Goal: Transaction & Acquisition: Purchase product/service

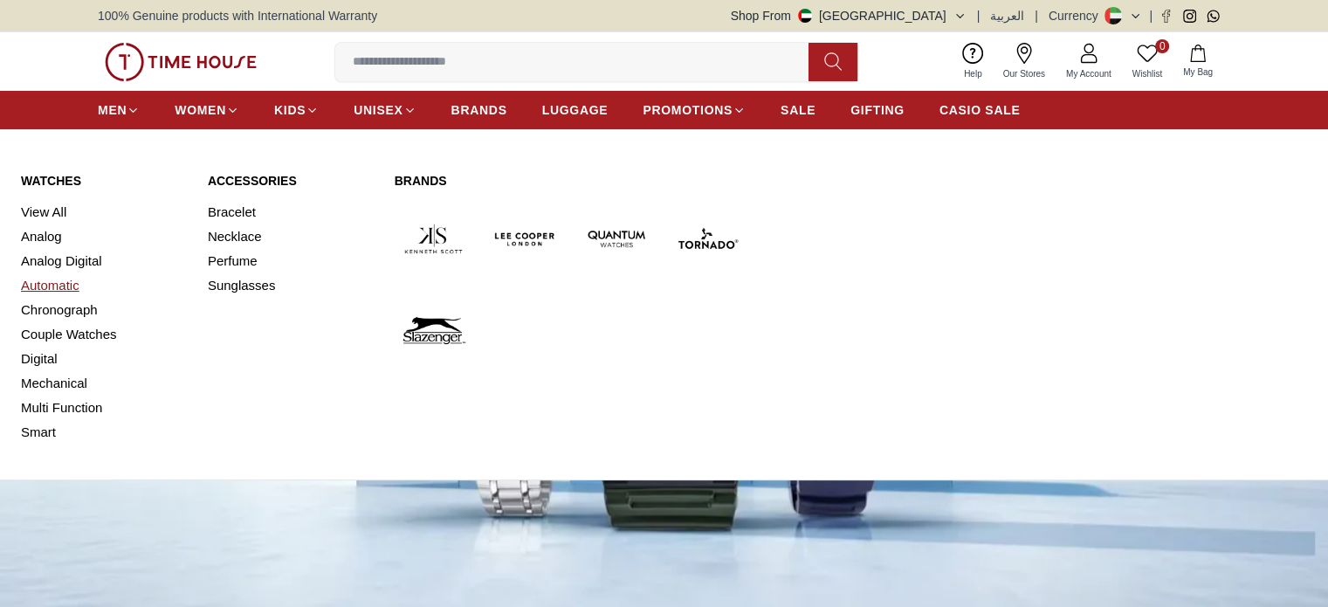
click at [37, 280] on link "Automatic" at bounding box center [104, 285] width 166 height 24
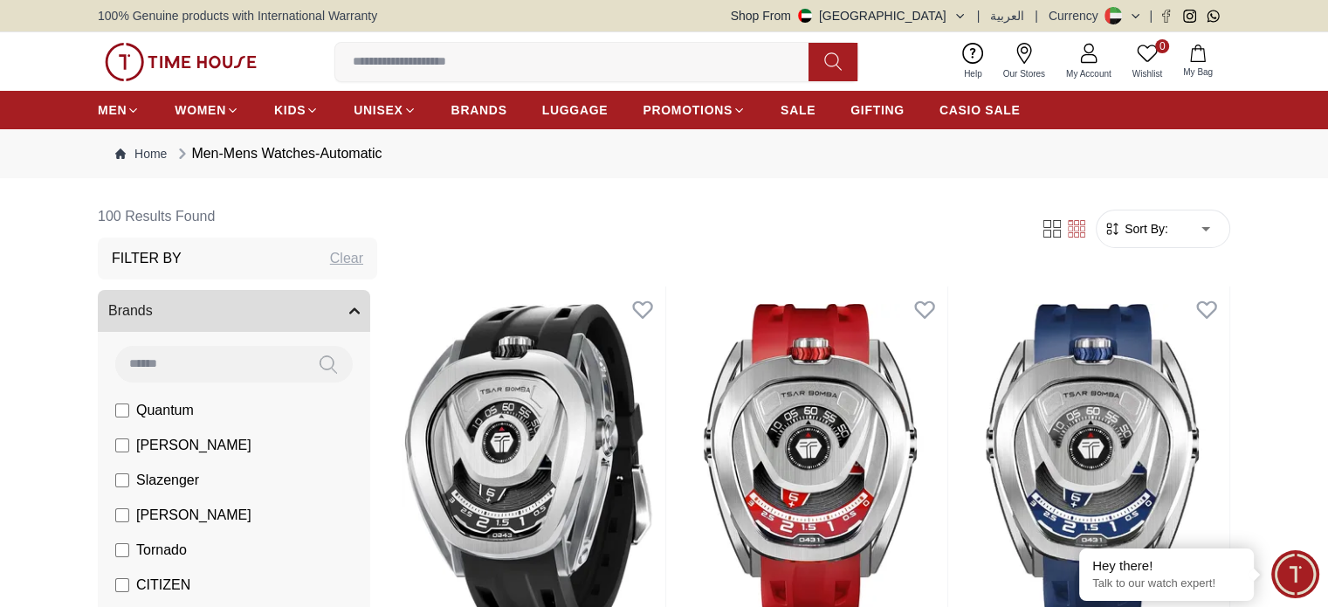
click at [1139, 230] on span "Sort By:" at bounding box center [1144, 228] width 47 height 17
click at [1145, 228] on span "Sort By:" at bounding box center [1144, 228] width 47 height 17
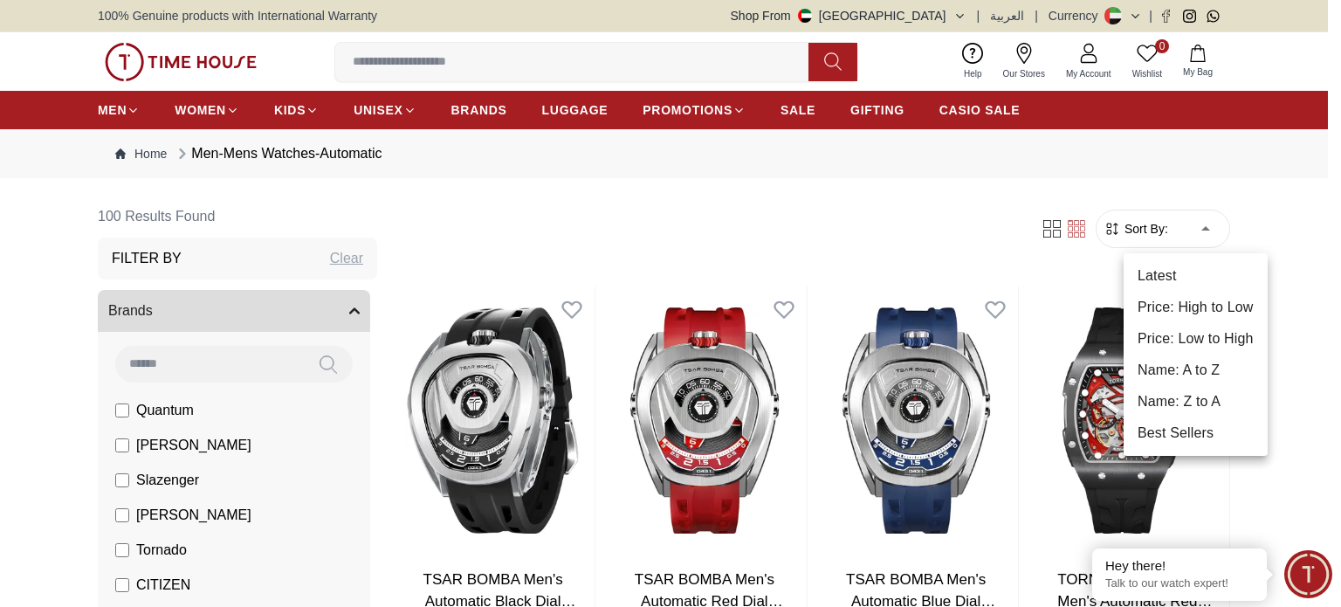
click at [1201, 337] on li "Price: Low to High" at bounding box center [1196, 338] width 144 height 31
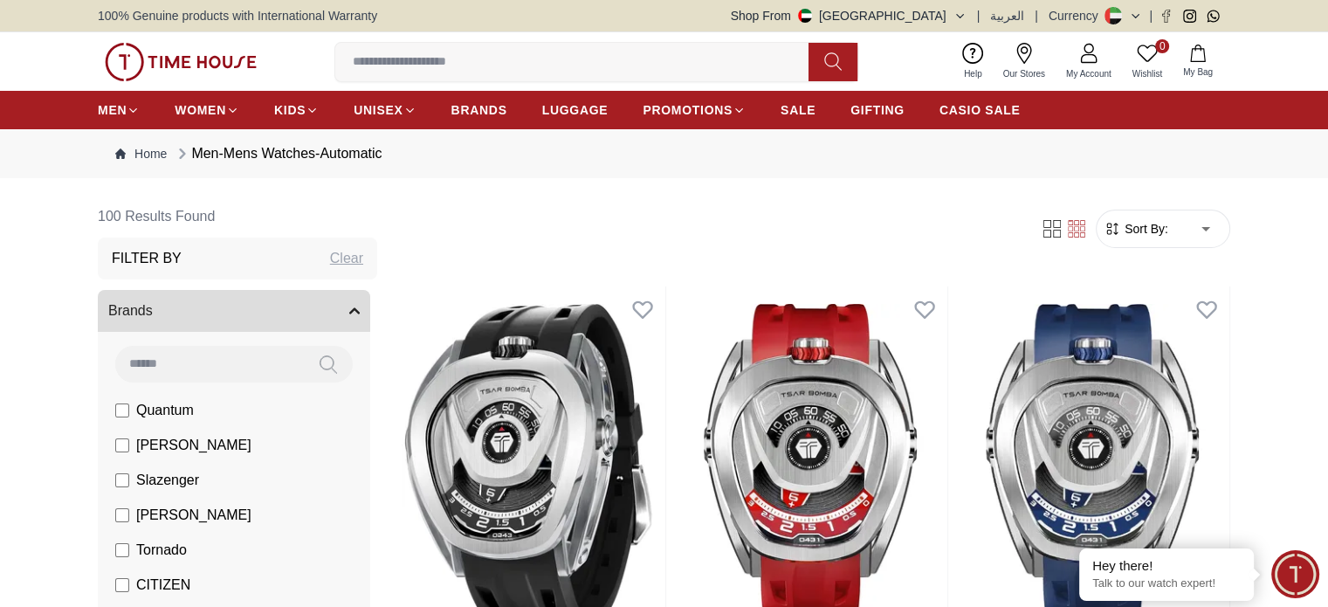
type input "*"
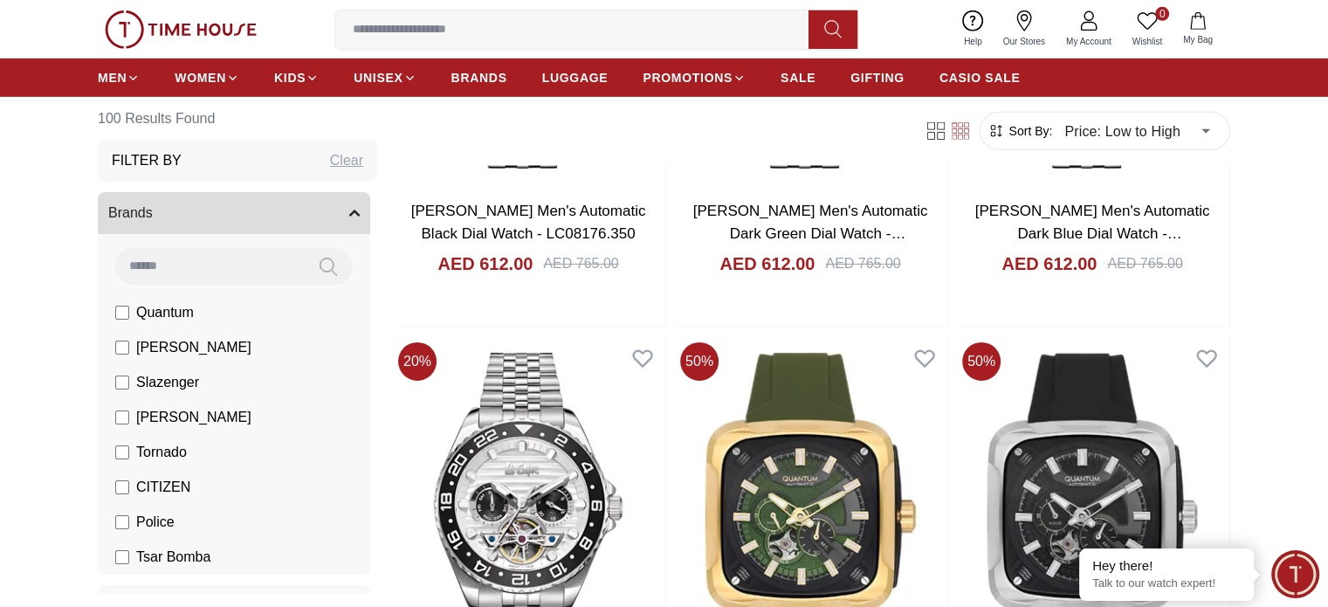
scroll to position [5500, 0]
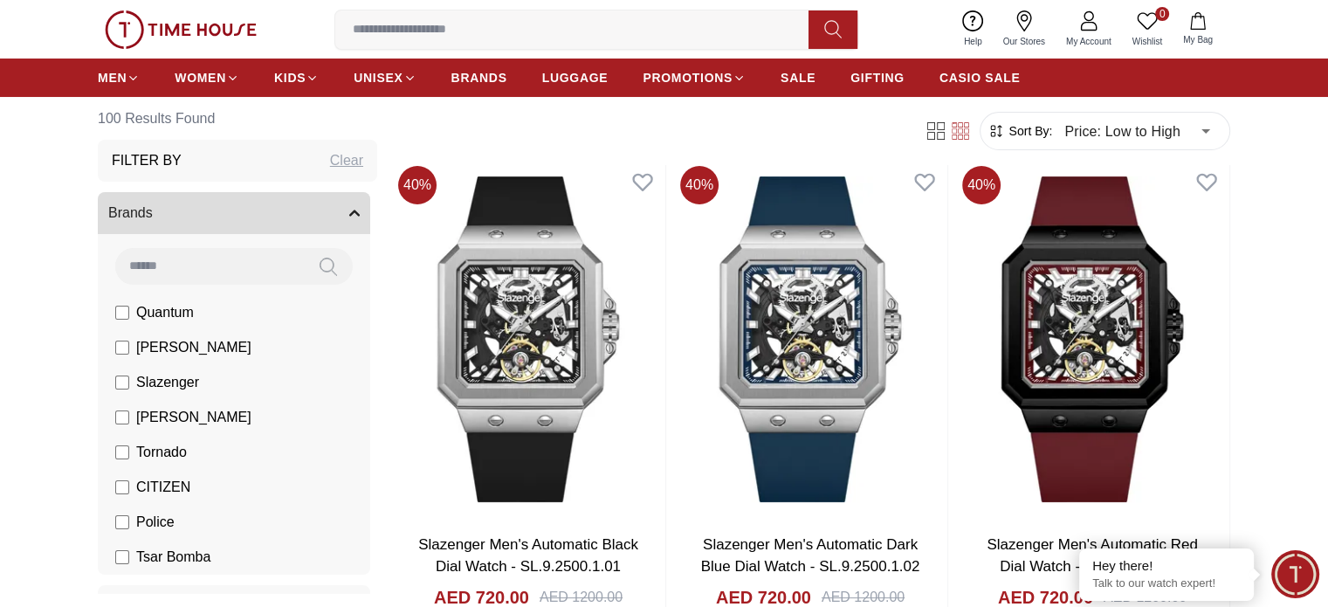
scroll to position [6810, 0]
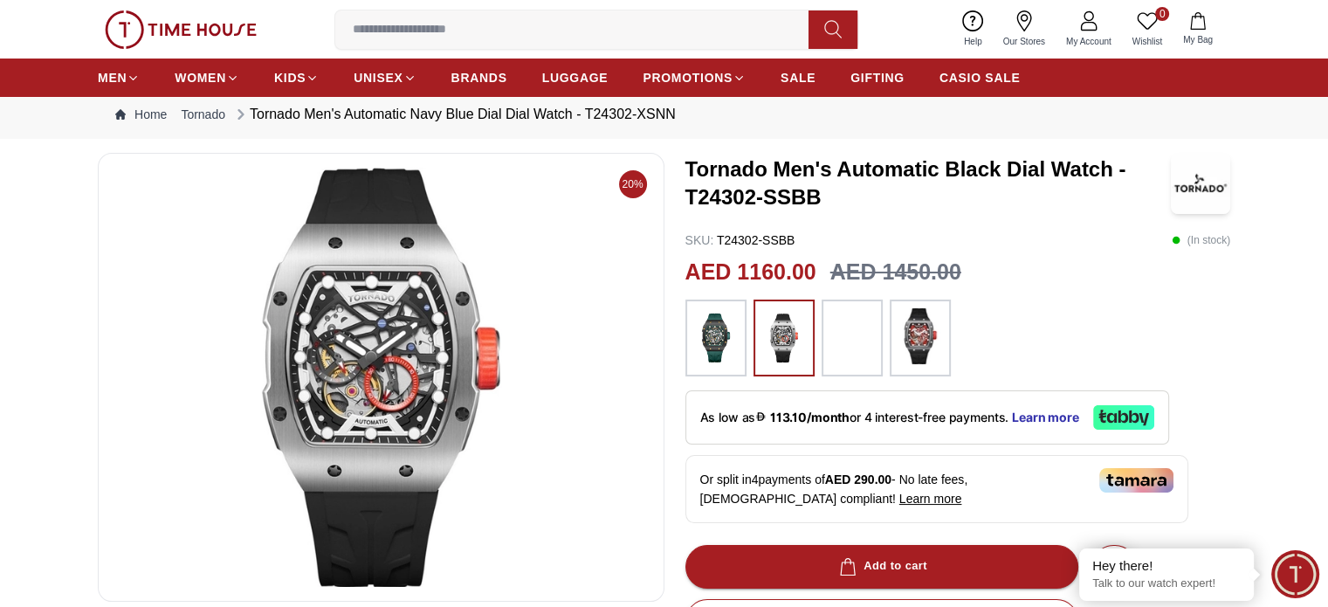
scroll to position [262, 0]
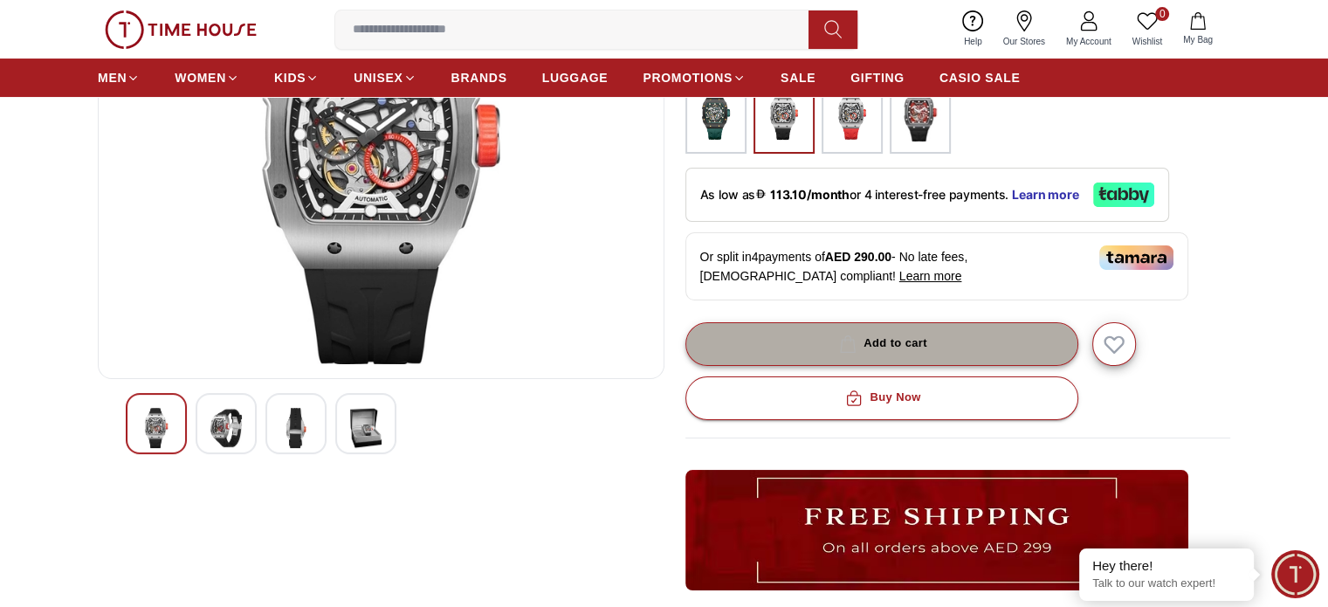
click at [845, 336] on icon "button" at bounding box center [848, 343] width 15 height 17
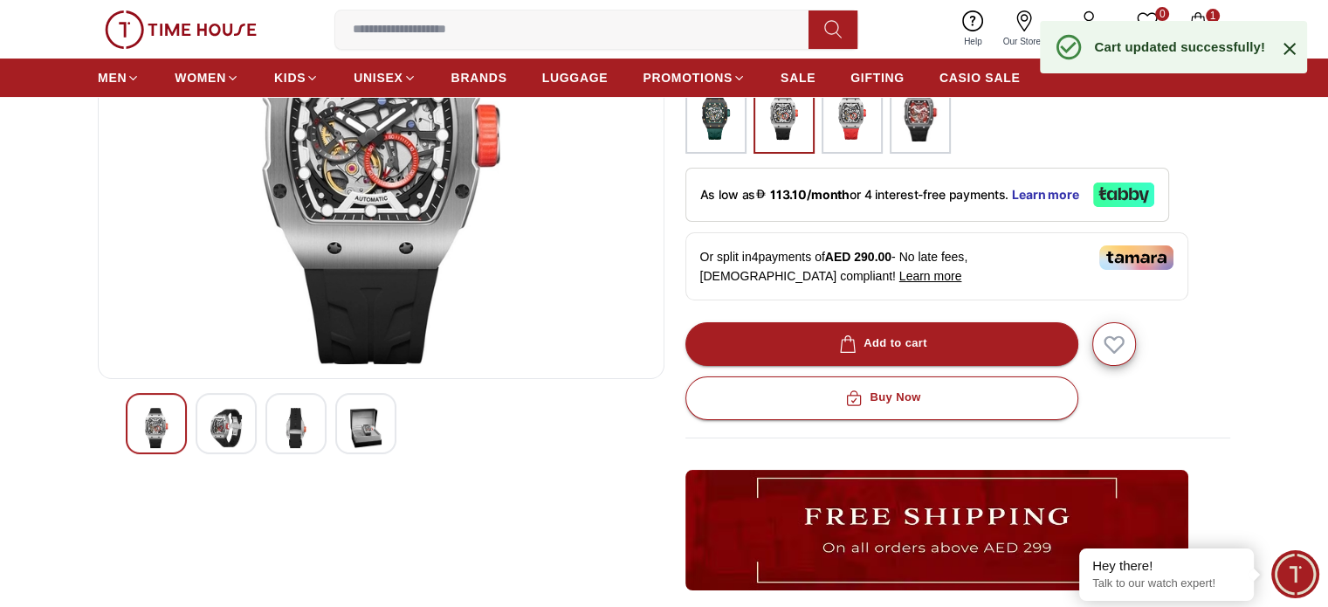
click at [1200, 27] on div "Cart updated successfully!" at bounding box center [1173, 47] width 267 height 52
click at [1291, 45] on icon at bounding box center [1289, 48] width 21 height 21
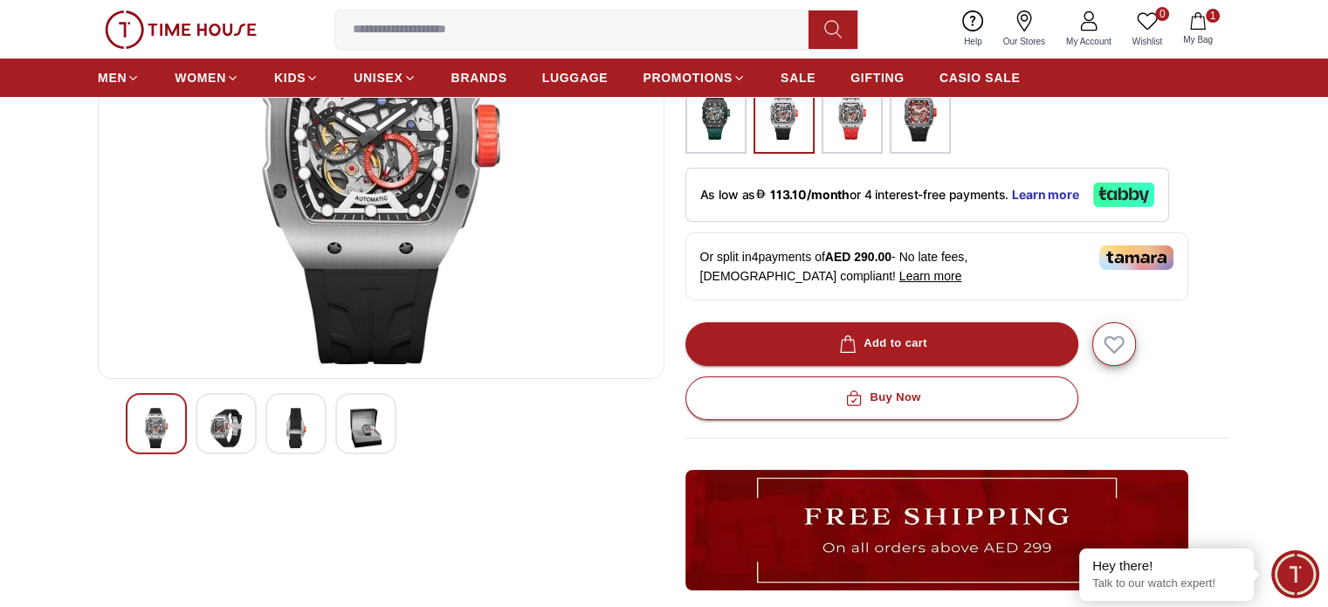
click at [1200, 31] on button "1 My Bag" at bounding box center [1198, 29] width 51 height 41
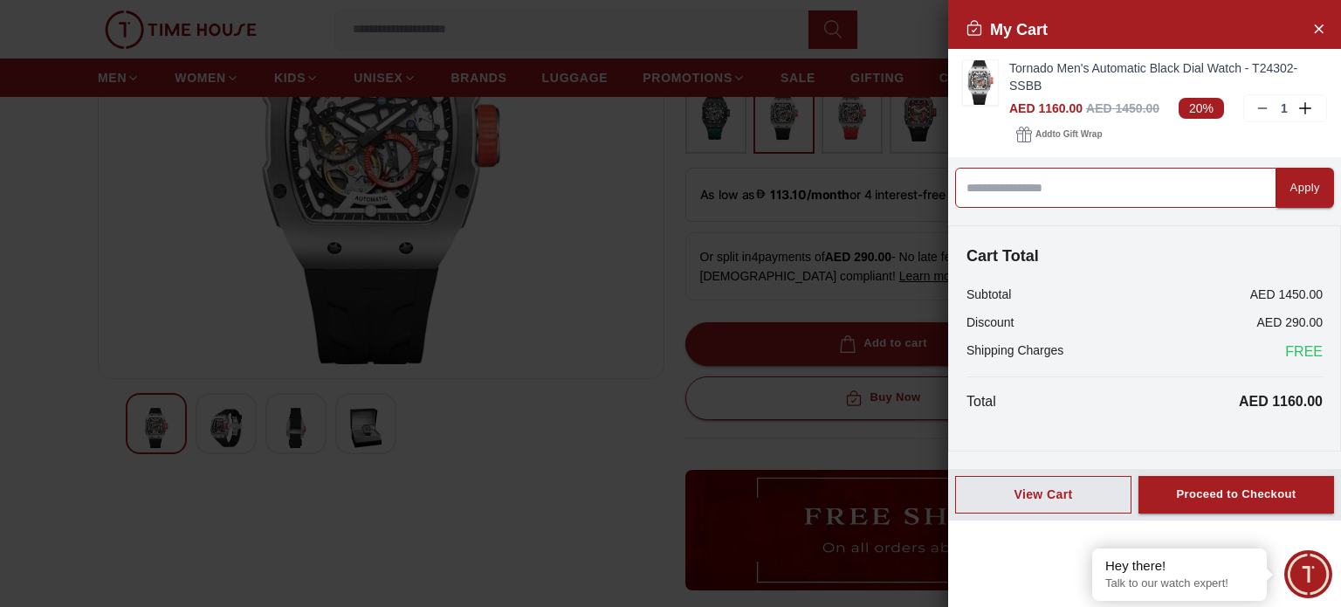
click at [1035, 188] on input at bounding box center [1115, 188] width 321 height 40
type input "*****"
click at [1290, 187] on div "Apply" at bounding box center [1305, 188] width 30 height 20
click at [1079, 199] on input at bounding box center [1115, 188] width 321 height 40
type input "******"
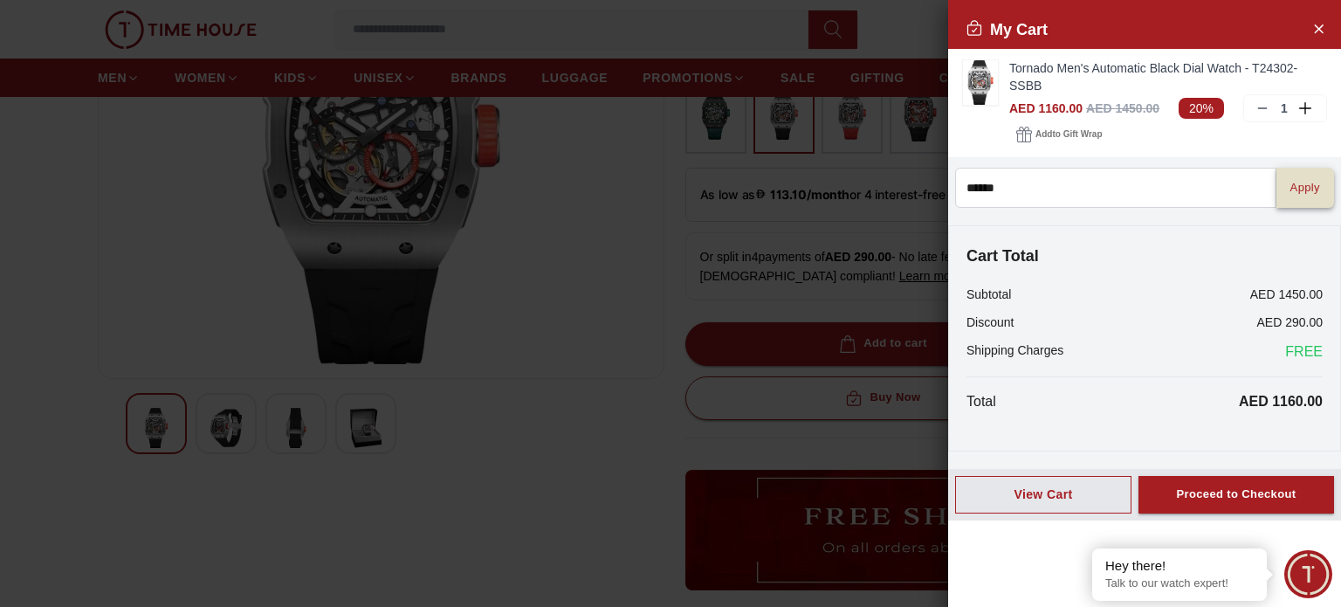
click at [1290, 185] on div "Apply" at bounding box center [1305, 188] width 30 height 20
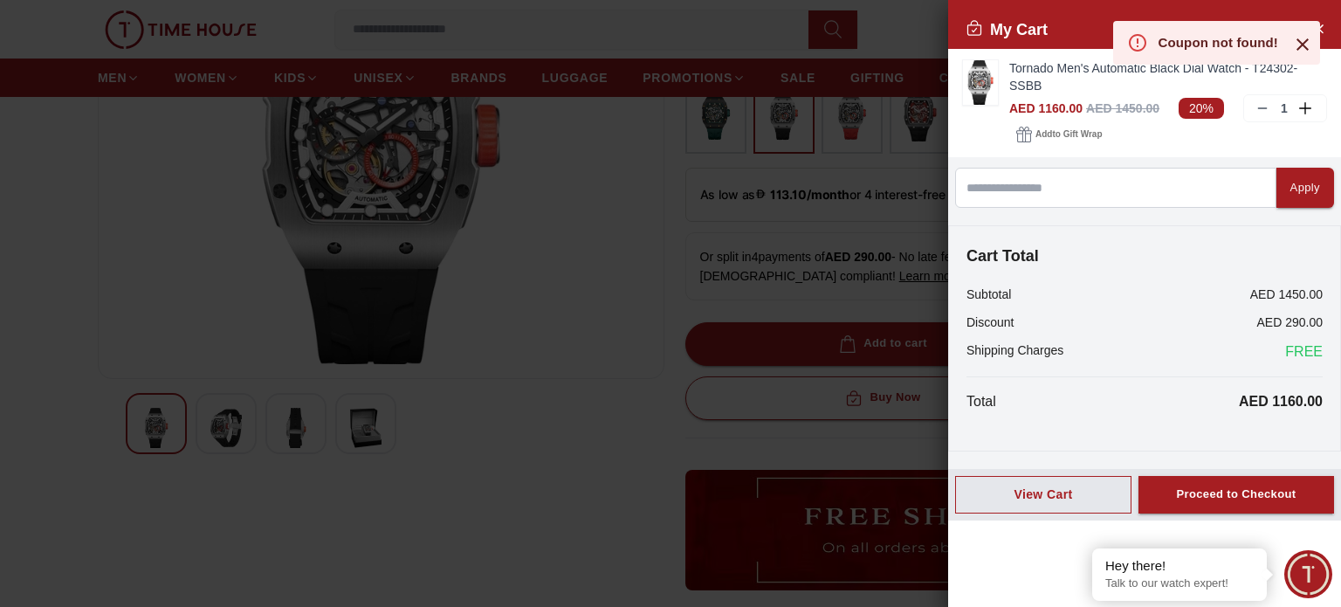
click at [1300, 45] on icon at bounding box center [1302, 44] width 21 height 21
click at [759, 447] on div at bounding box center [670, 303] width 1341 height 607
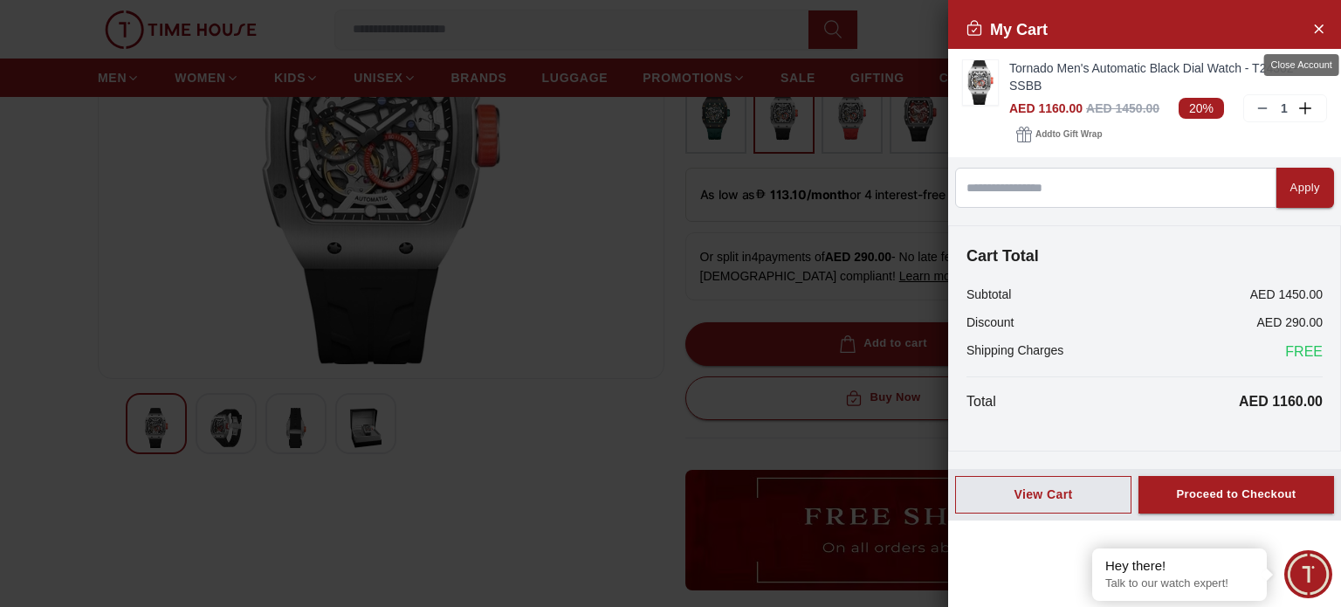
click at [1325, 24] on button "Close Account" at bounding box center [1318, 28] width 28 height 28
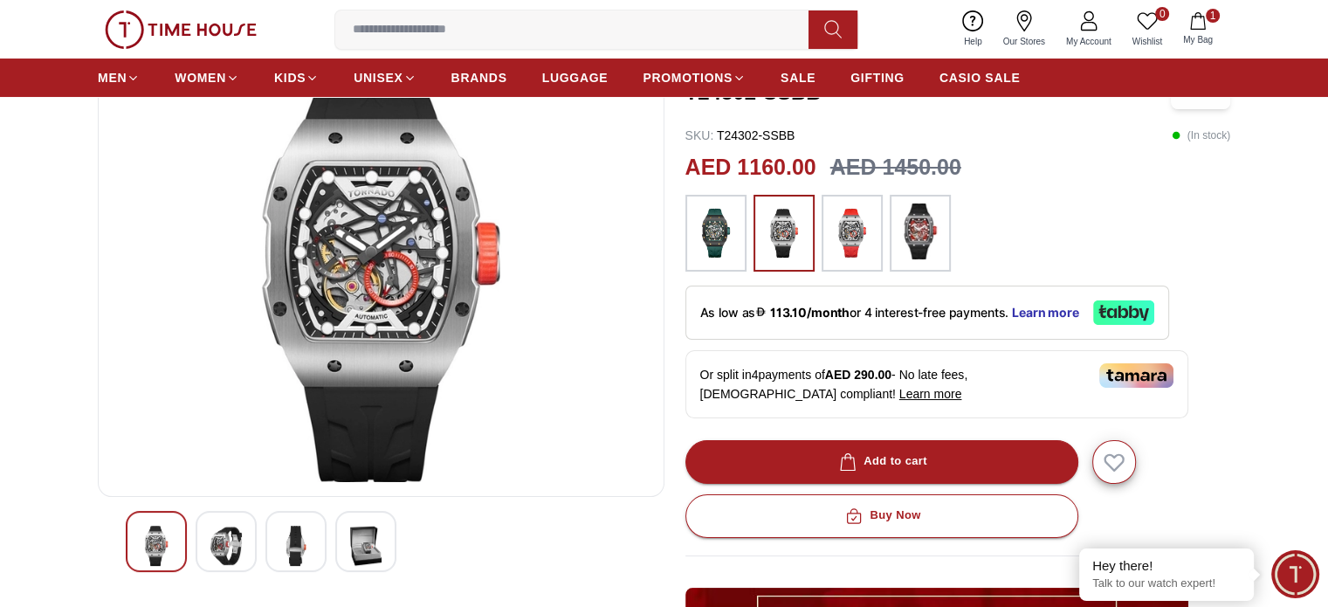
scroll to position [175, 0]
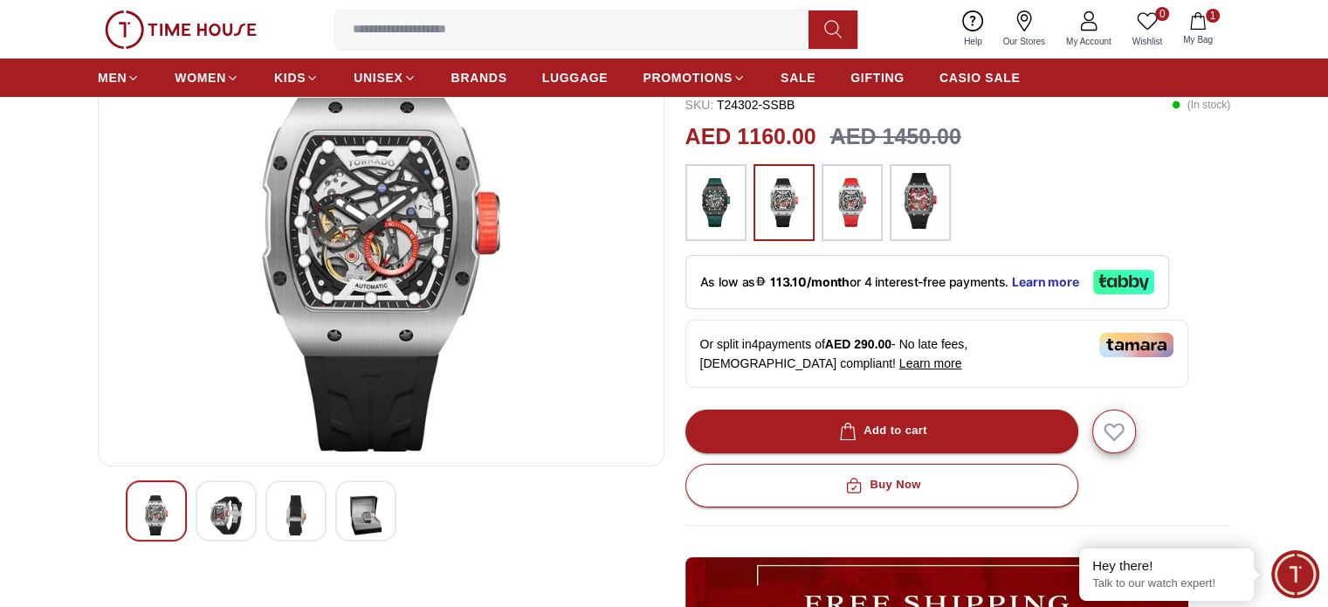
click at [911, 217] on img at bounding box center [920, 201] width 44 height 56
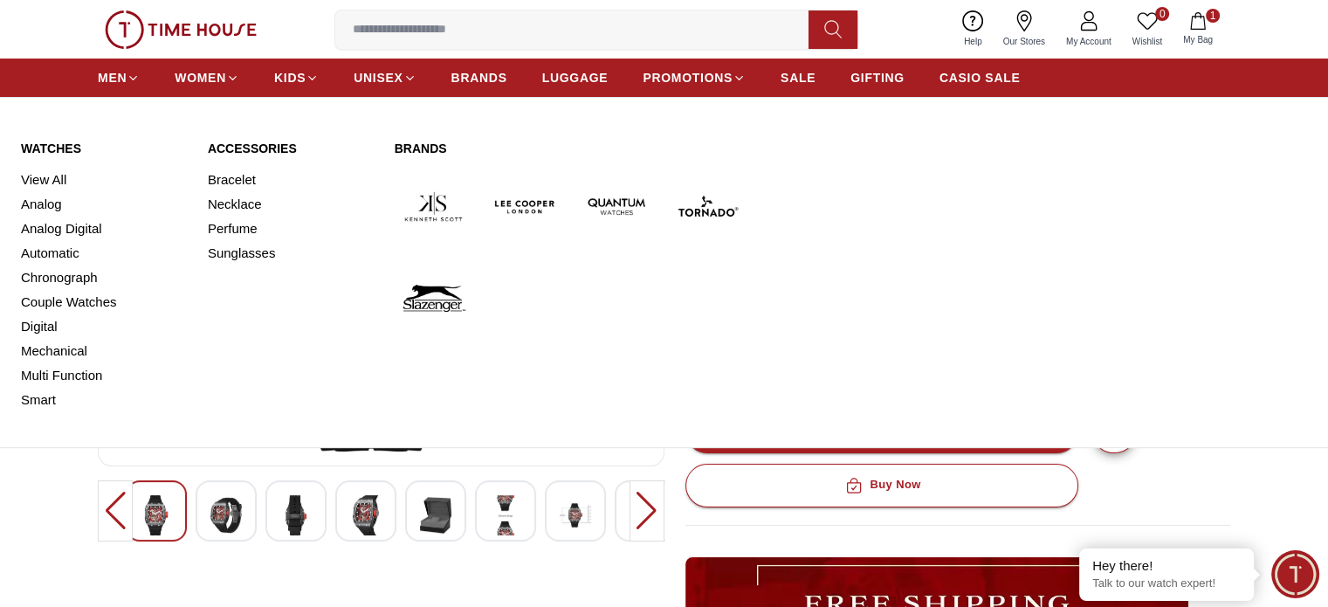
click at [50, 376] on link "Multi Function" at bounding box center [104, 375] width 166 height 24
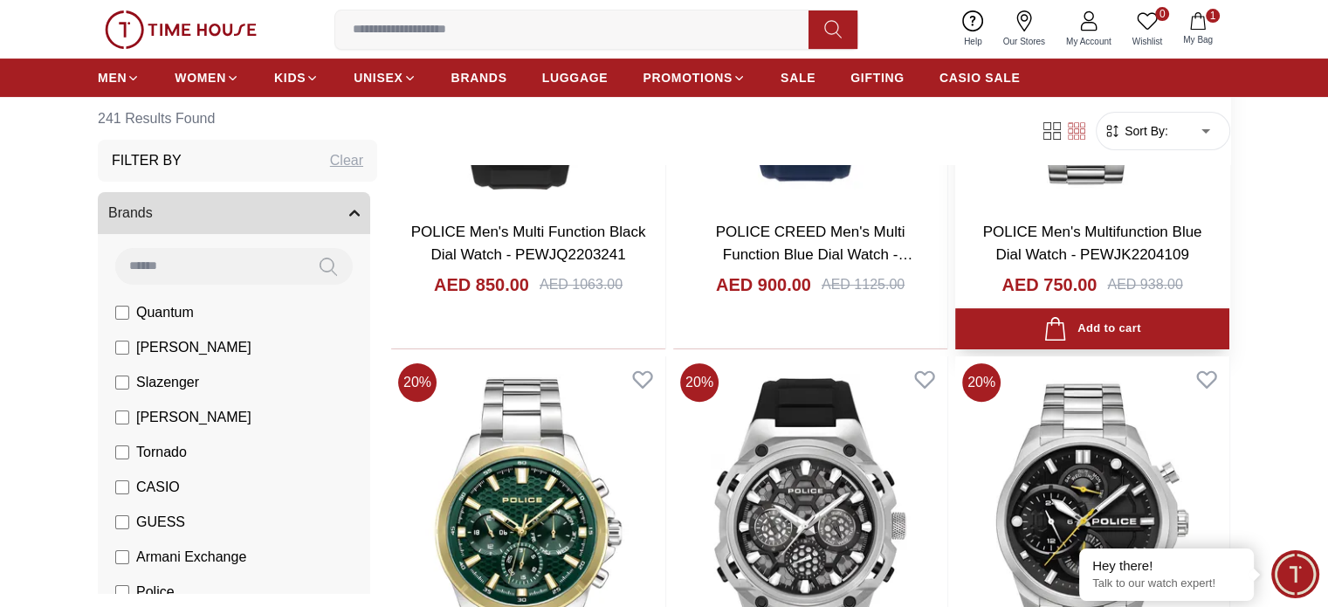
scroll to position [611, 0]
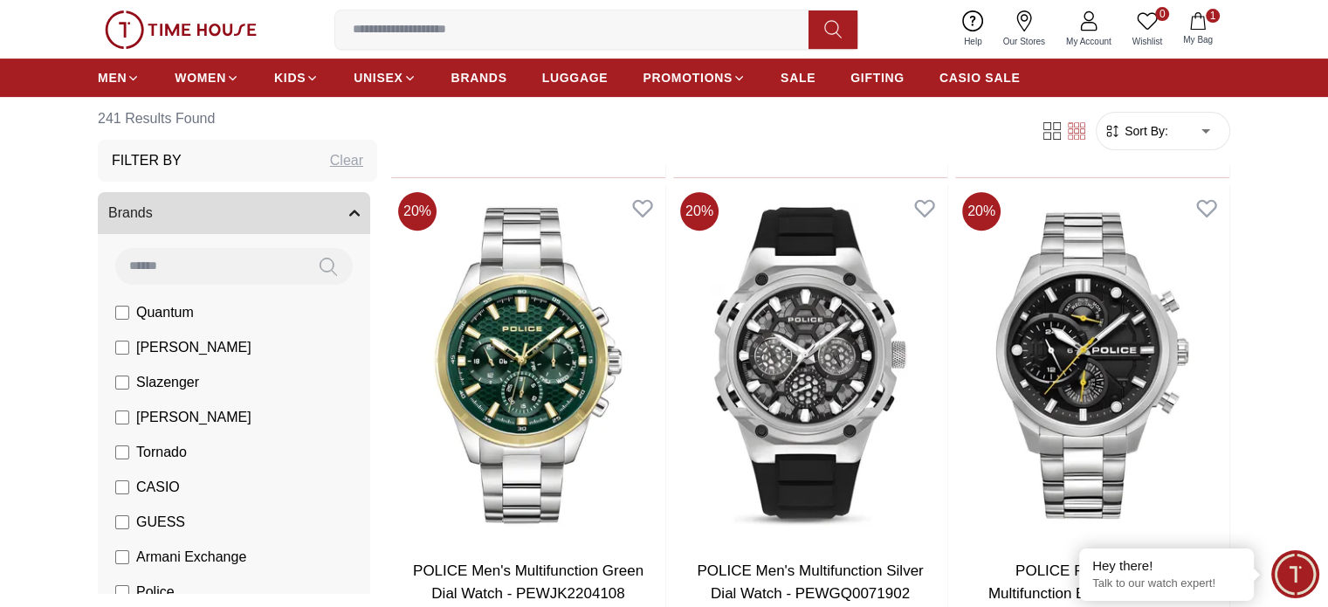
click at [1138, 124] on span "Sort By:" at bounding box center [1144, 130] width 47 height 17
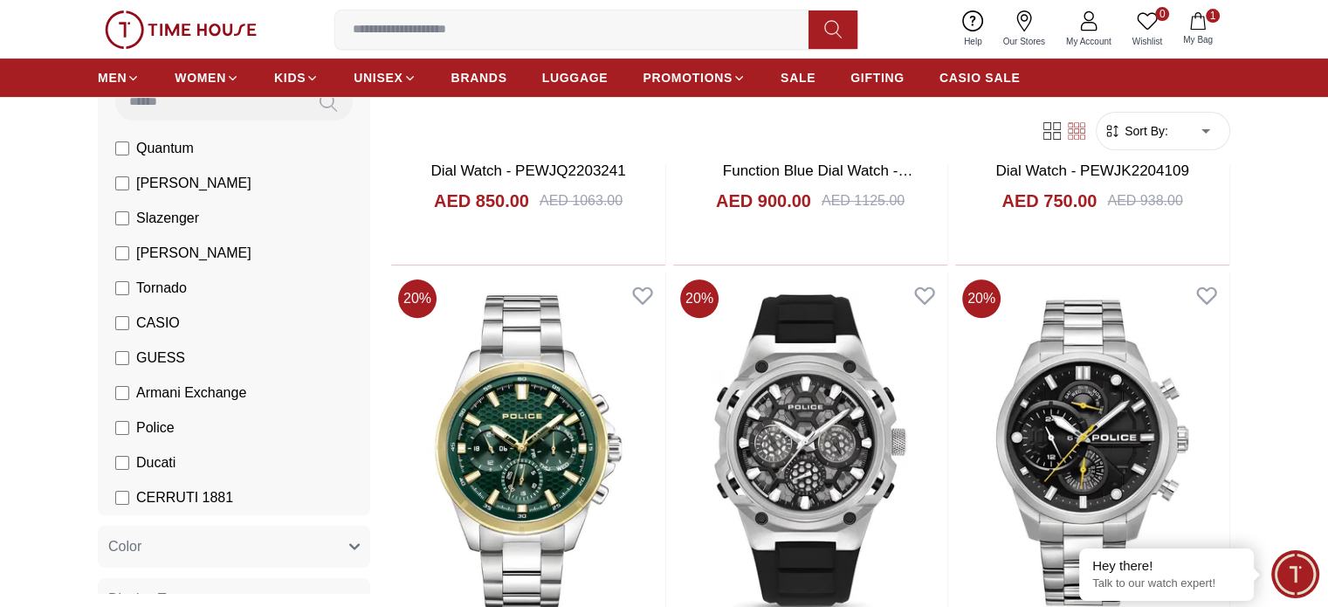
scroll to position [175, 0]
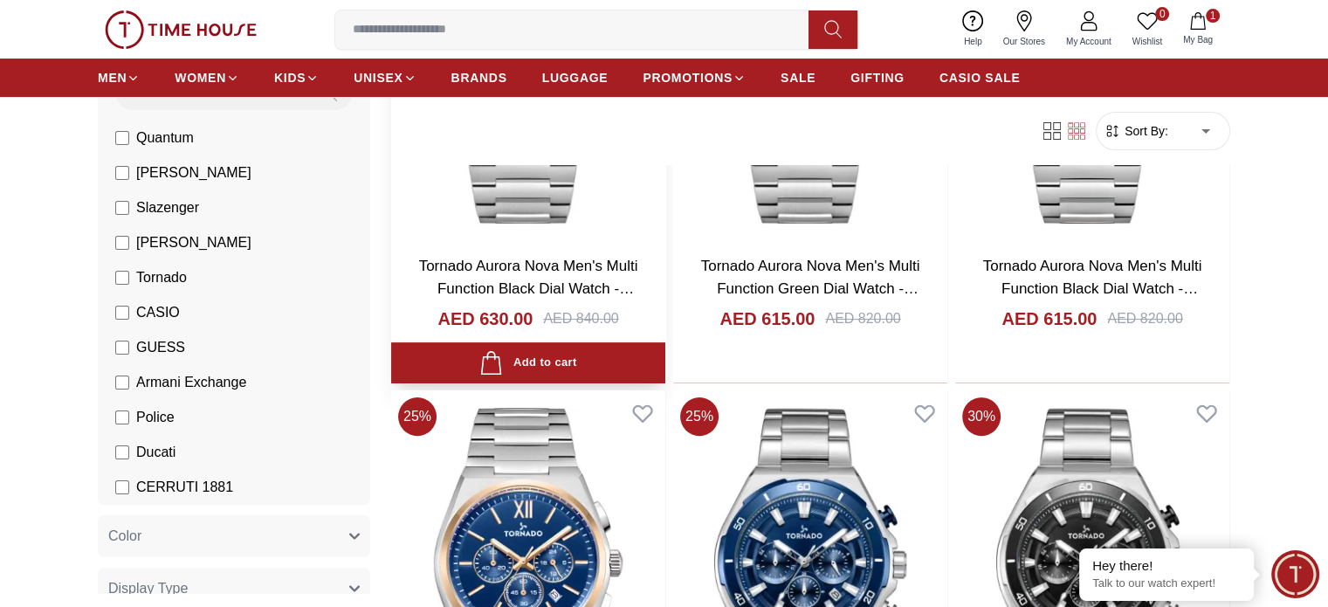
scroll to position [437, 0]
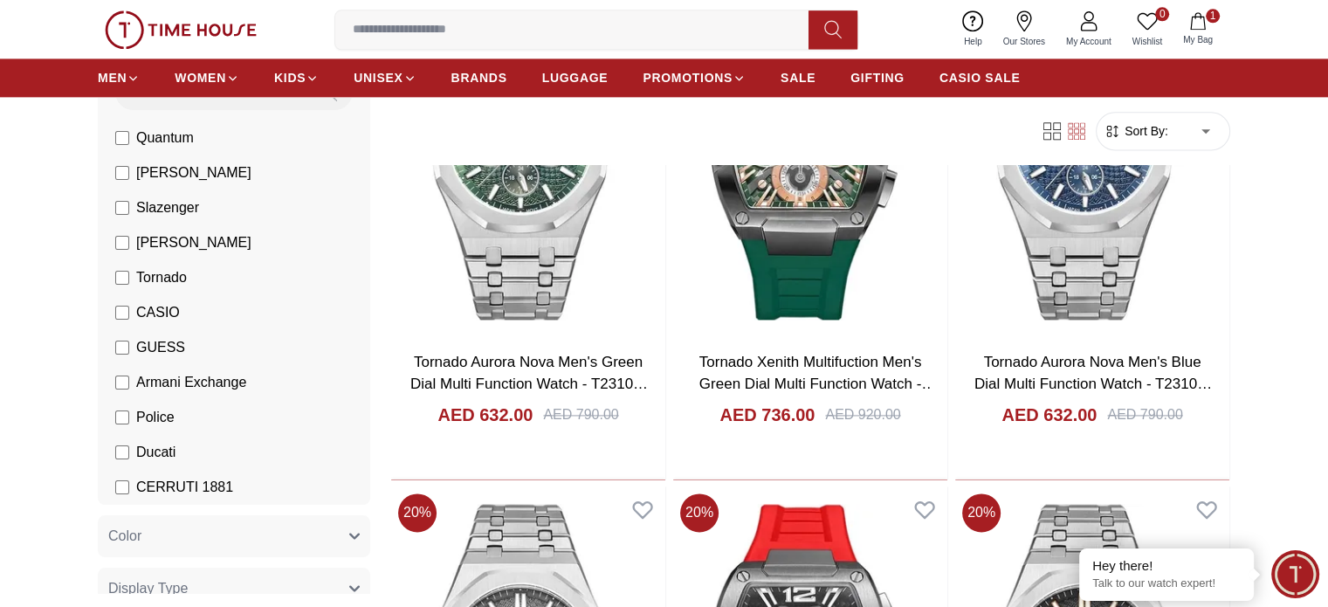
scroll to position [2357, 0]
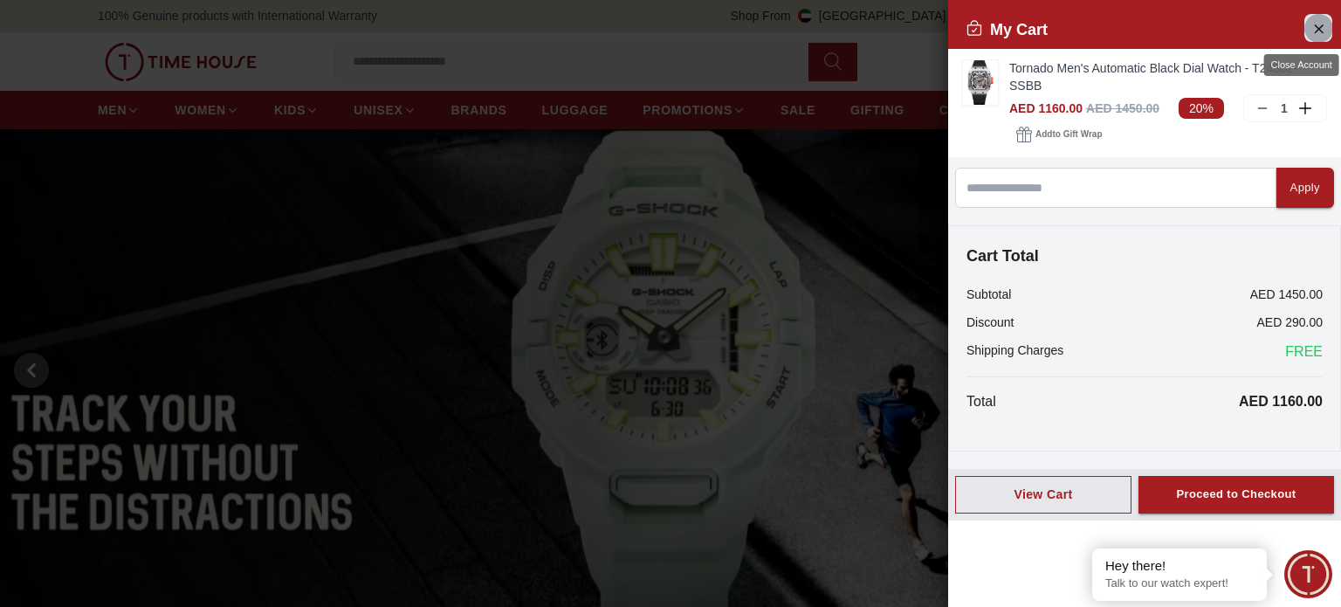
click at [1322, 34] on icon "Close Account" at bounding box center [1318, 28] width 14 height 22
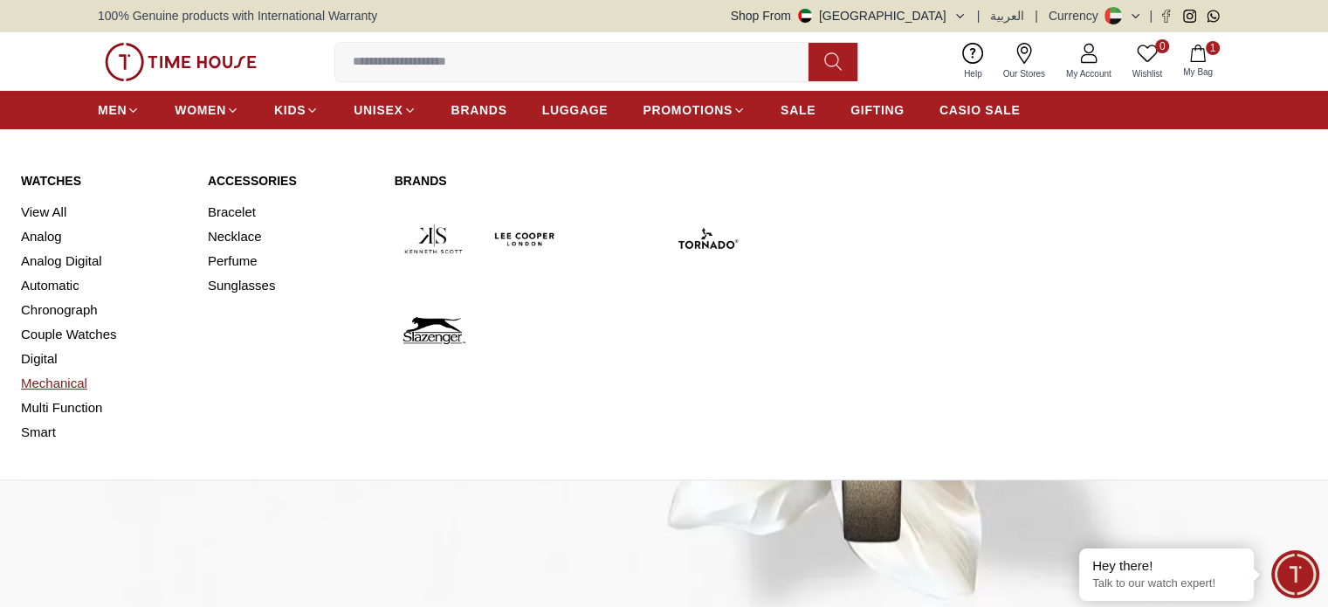
click at [59, 379] on link "Mechanical" at bounding box center [104, 383] width 166 height 24
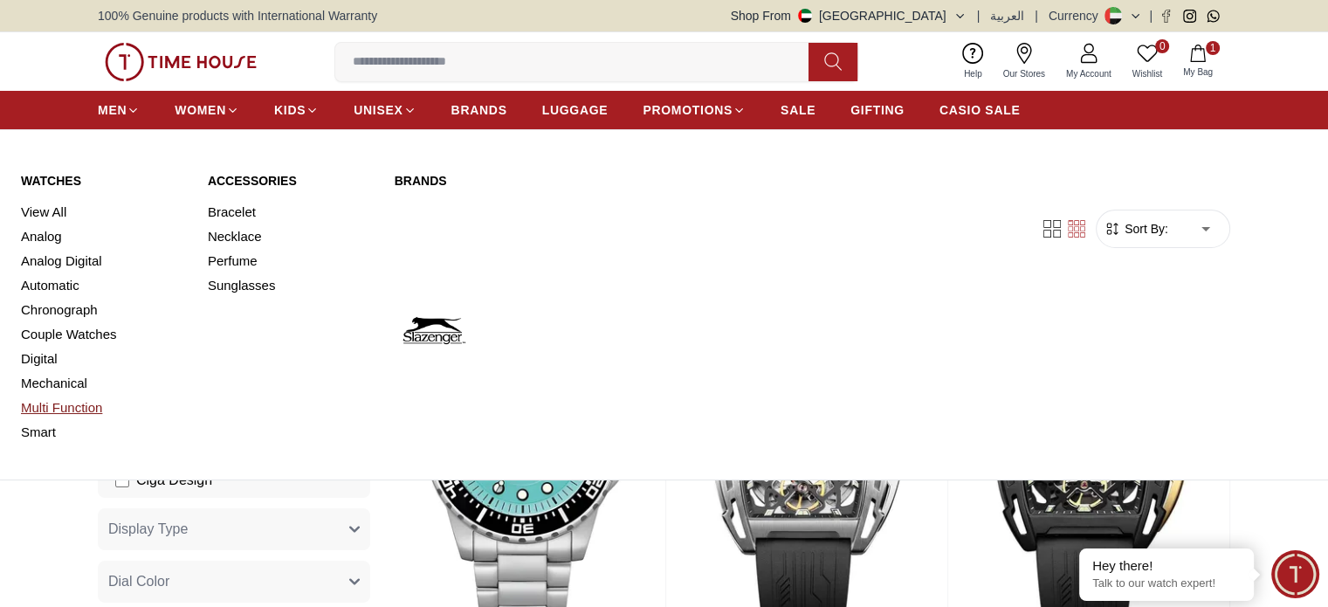
click at [52, 404] on link "Multi Function" at bounding box center [104, 408] width 166 height 24
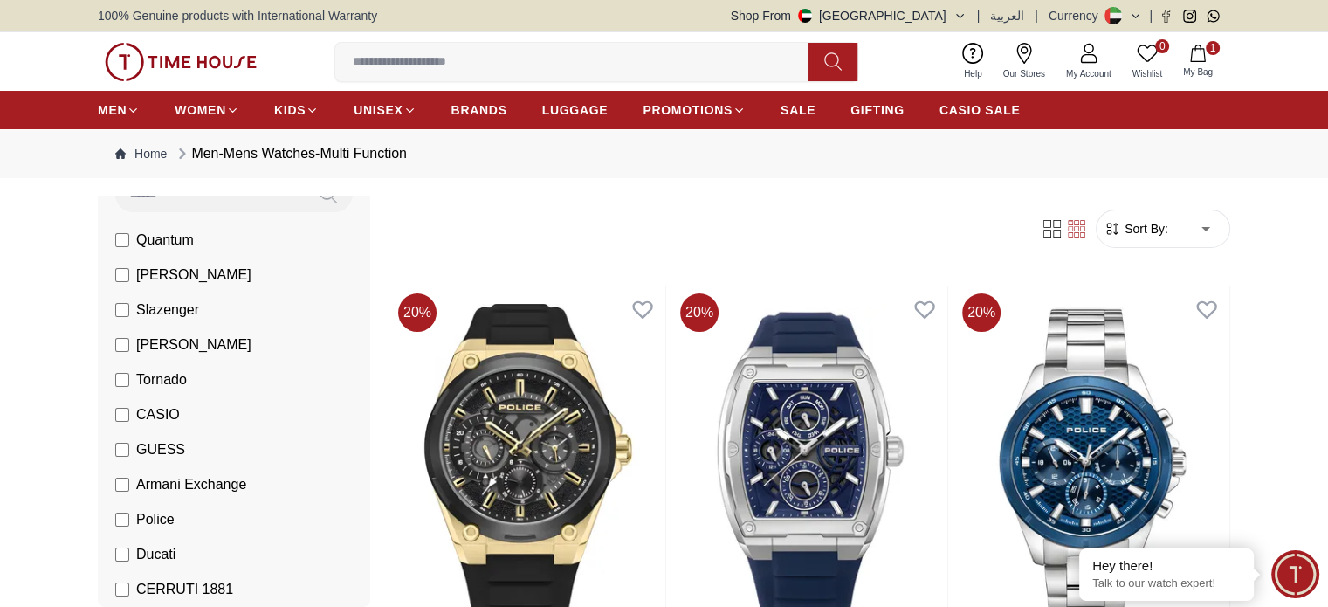
scroll to position [175, 0]
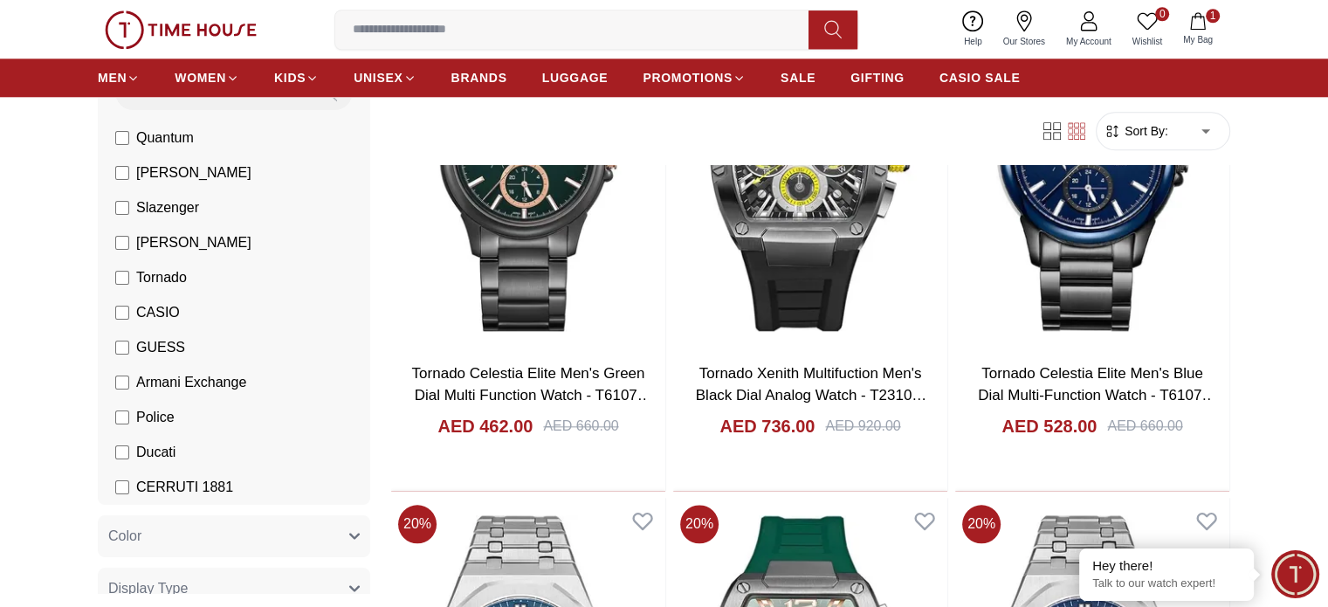
scroll to position [2008, 0]
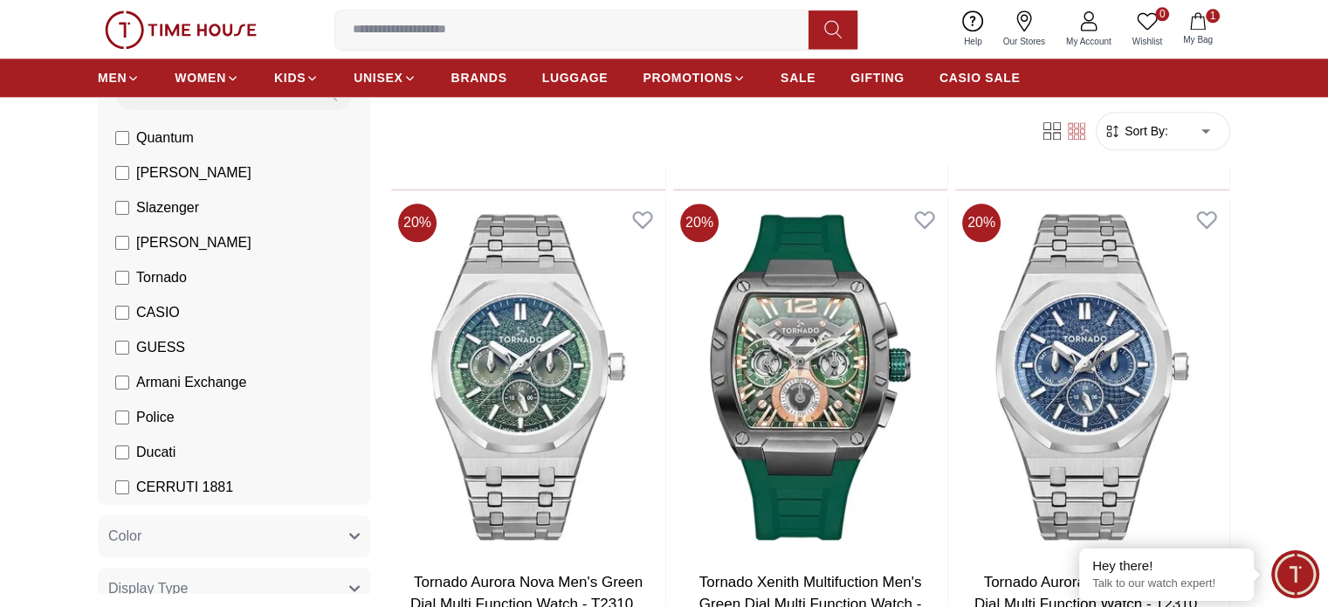
scroll to position [2183, 0]
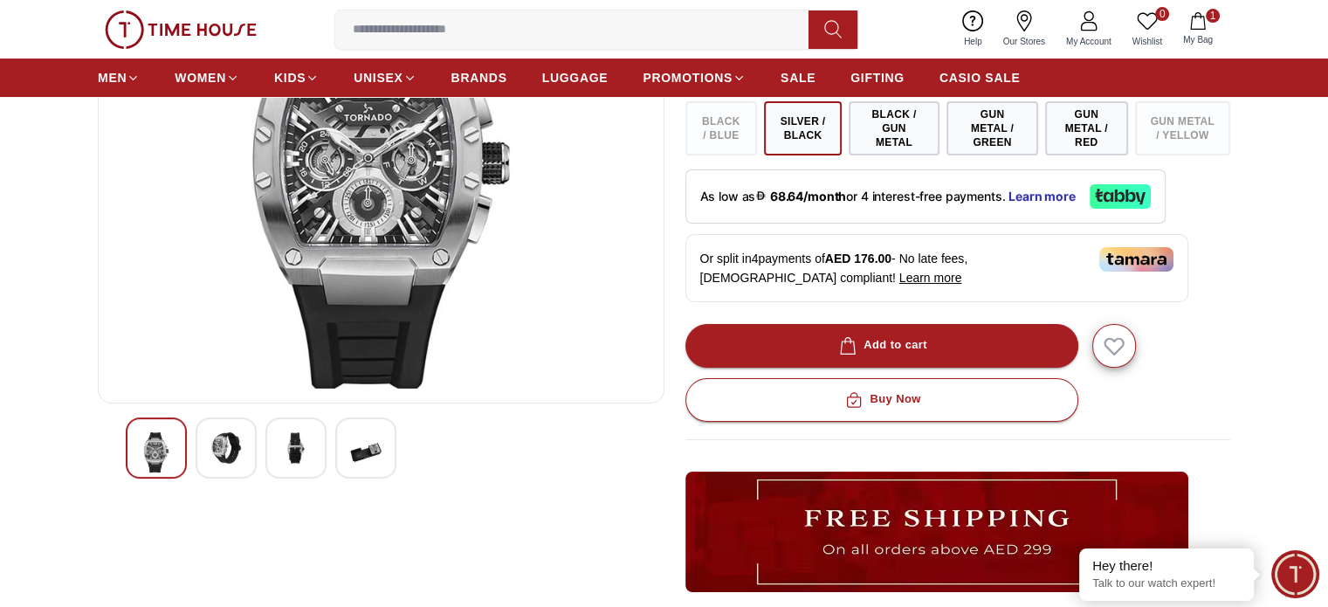
scroll to position [262, 0]
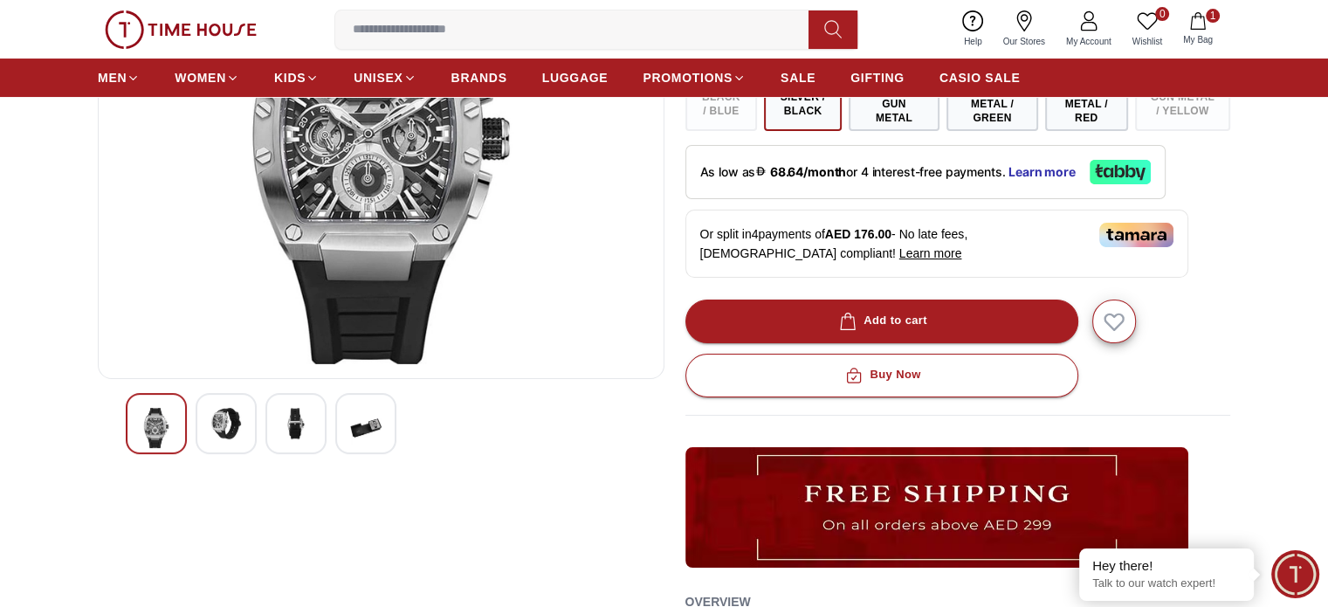
click at [224, 421] on img at bounding box center [225, 423] width 31 height 31
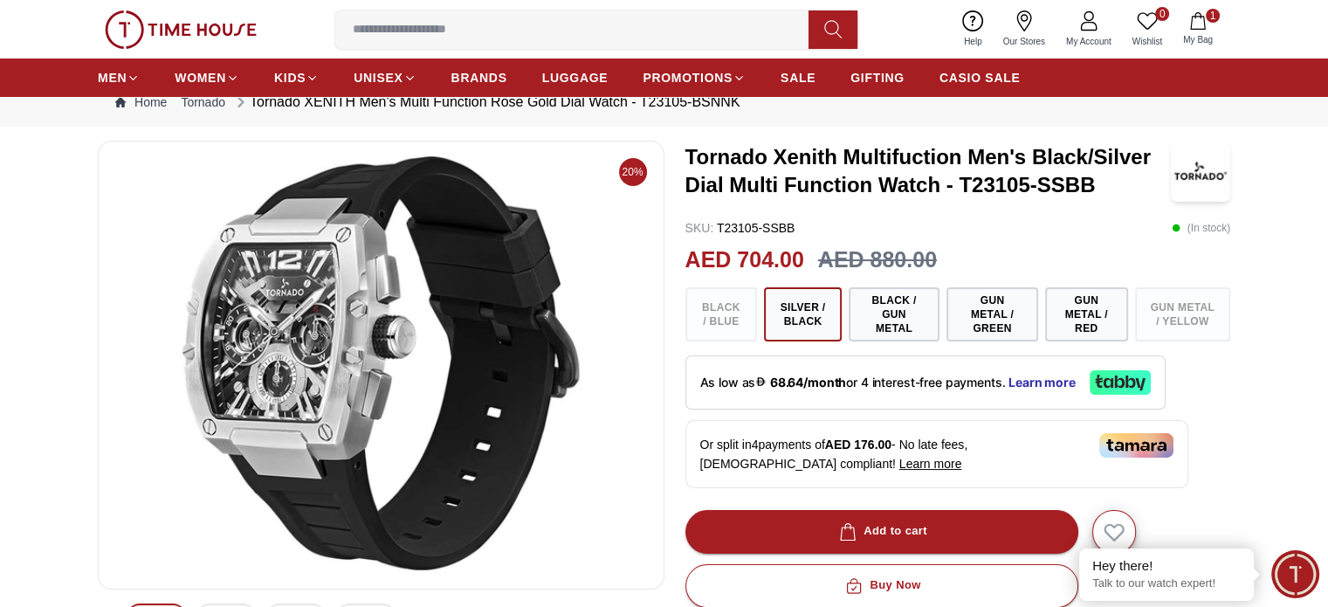
scroll to position [175, 0]
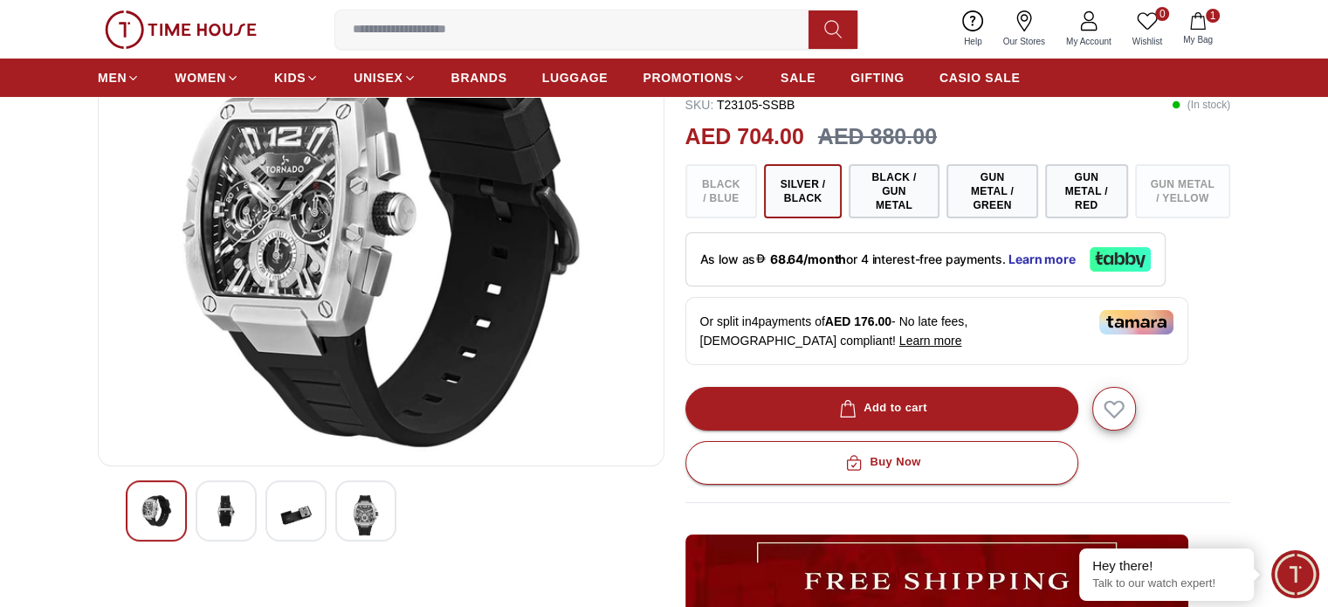
click at [224, 506] on img at bounding box center [225, 510] width 31 height 31
